Goal: Task Accomplishment & Management: Manage account settings

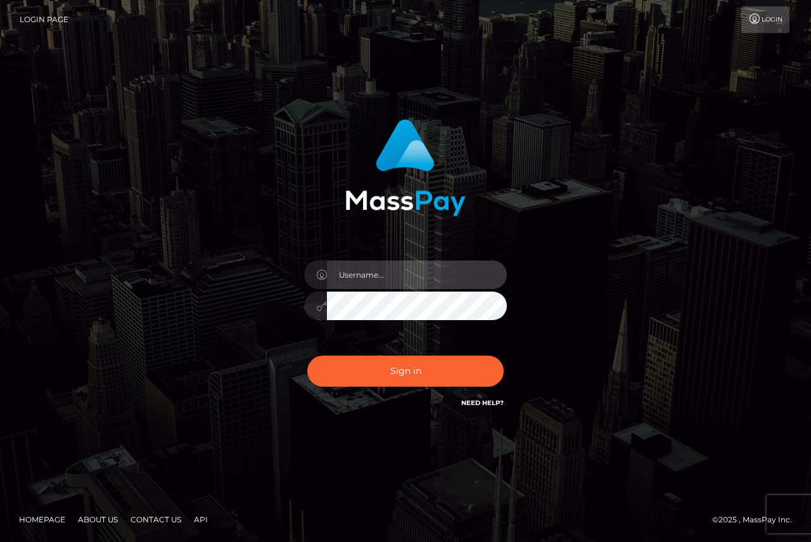
click at [421, 277] on input "text" at bounding box center [417, 274] width 180 height 29
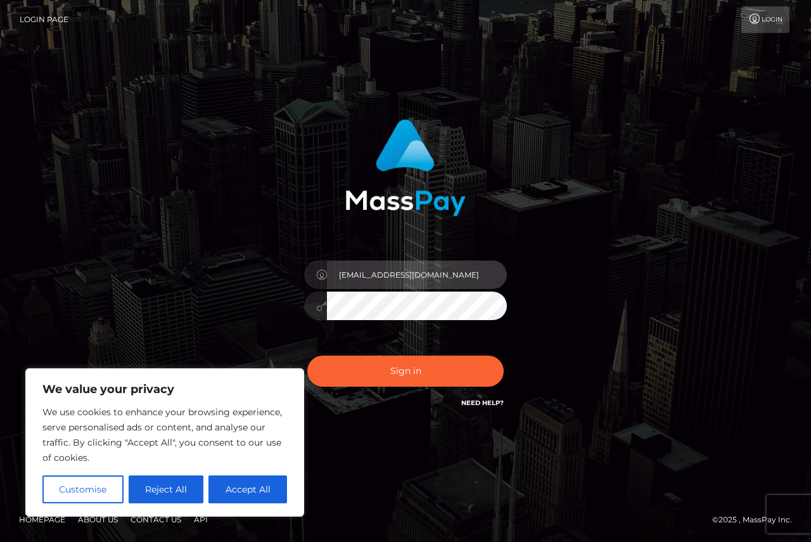
scroll to position [0, 18]
type input "2554BN6HNP@PRIVATERELAY.APPLEID.COM"
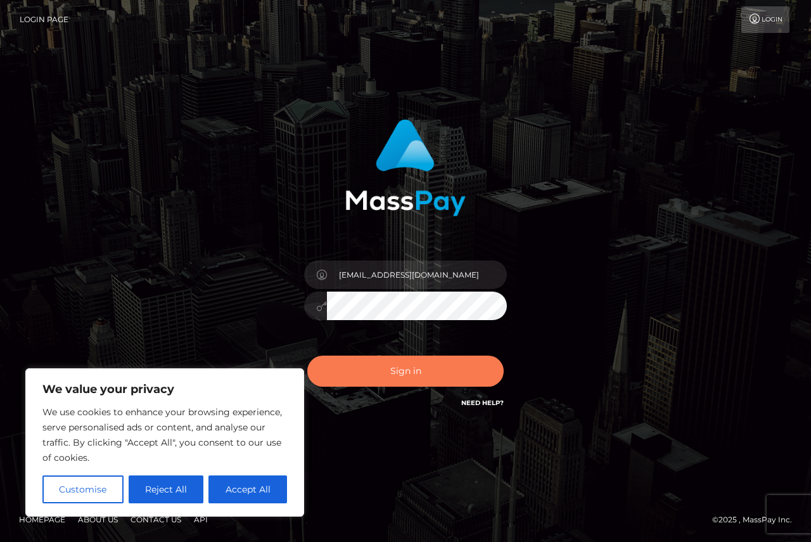
click at [451, 369] on button "Sign in" at bounding box center [405, 370] width 196 height 31
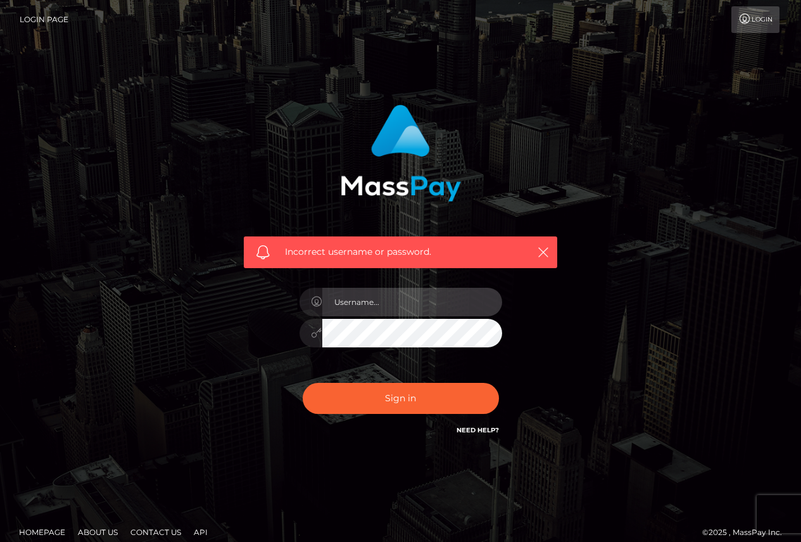
click at [414, 300] on input "text" at bounding box center [412, 302] width 180 height 29
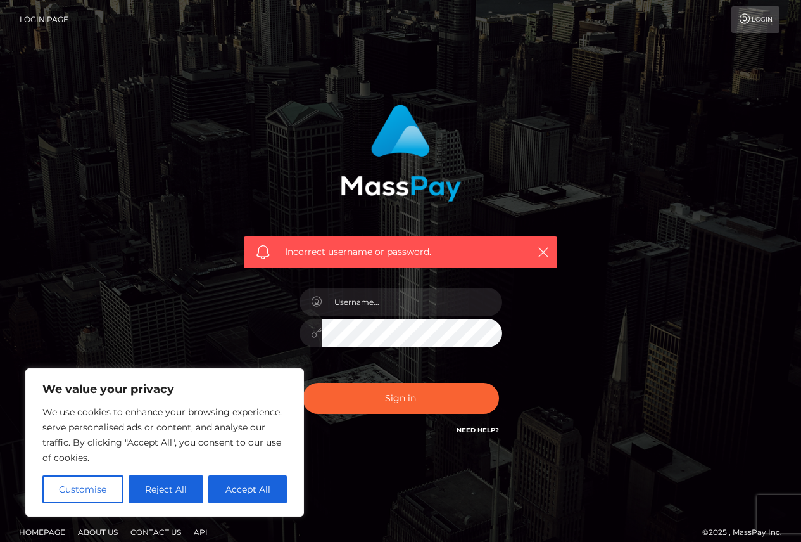
click at [617, 359] on div "Incorrect username or password." at bounding box center [401, 277] width 722 height 364
click at [39, 16] on link "Login Page" at bounding box center [44, 19] width 49 height 27
